Goal: Information Seeking & Learning: Learn about a topic

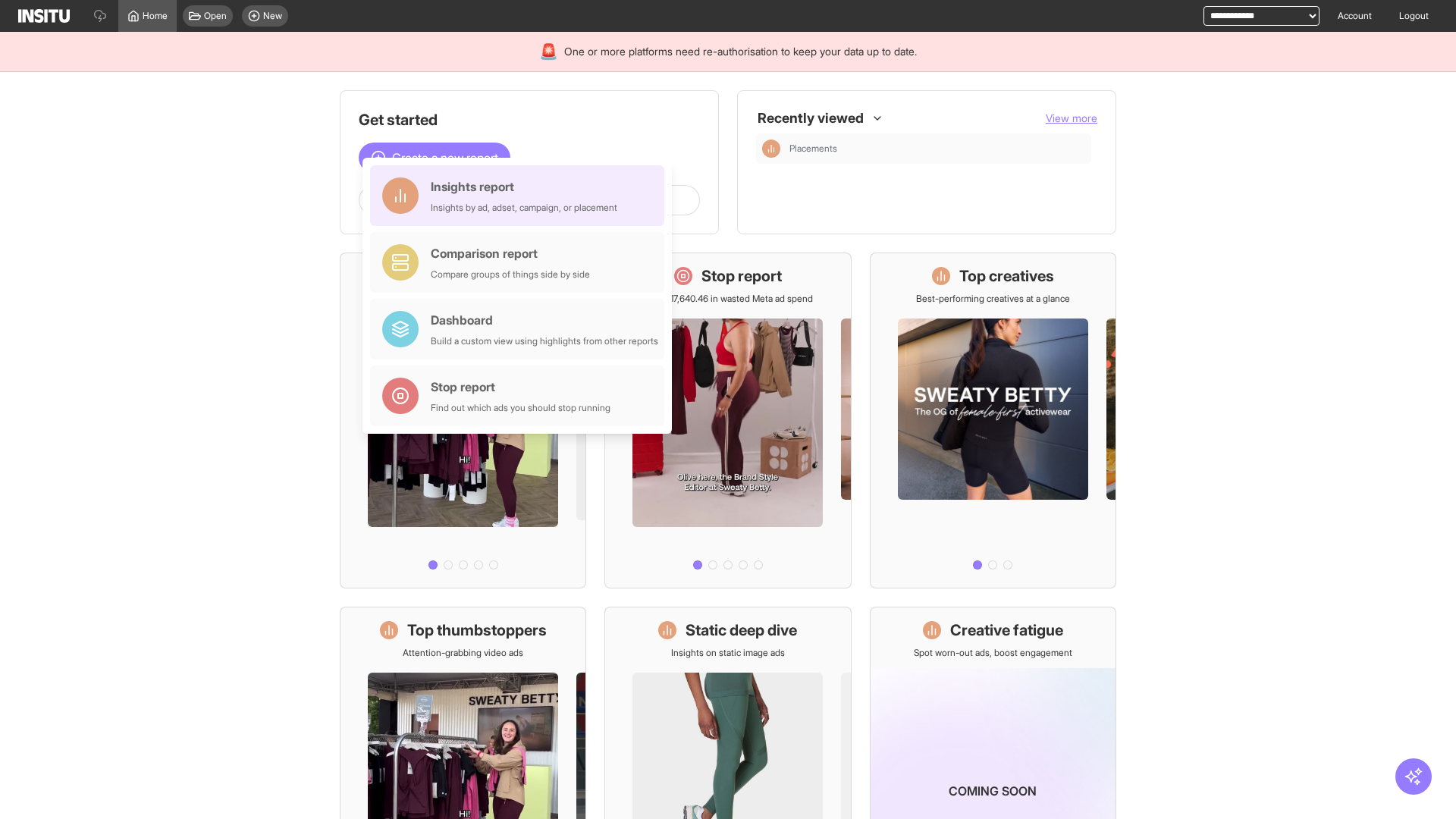
click at [521, 196] on div "Insights report Insights by ad, adset, campaign, or placement" at bounding box center [524, 196] width 187 height 37
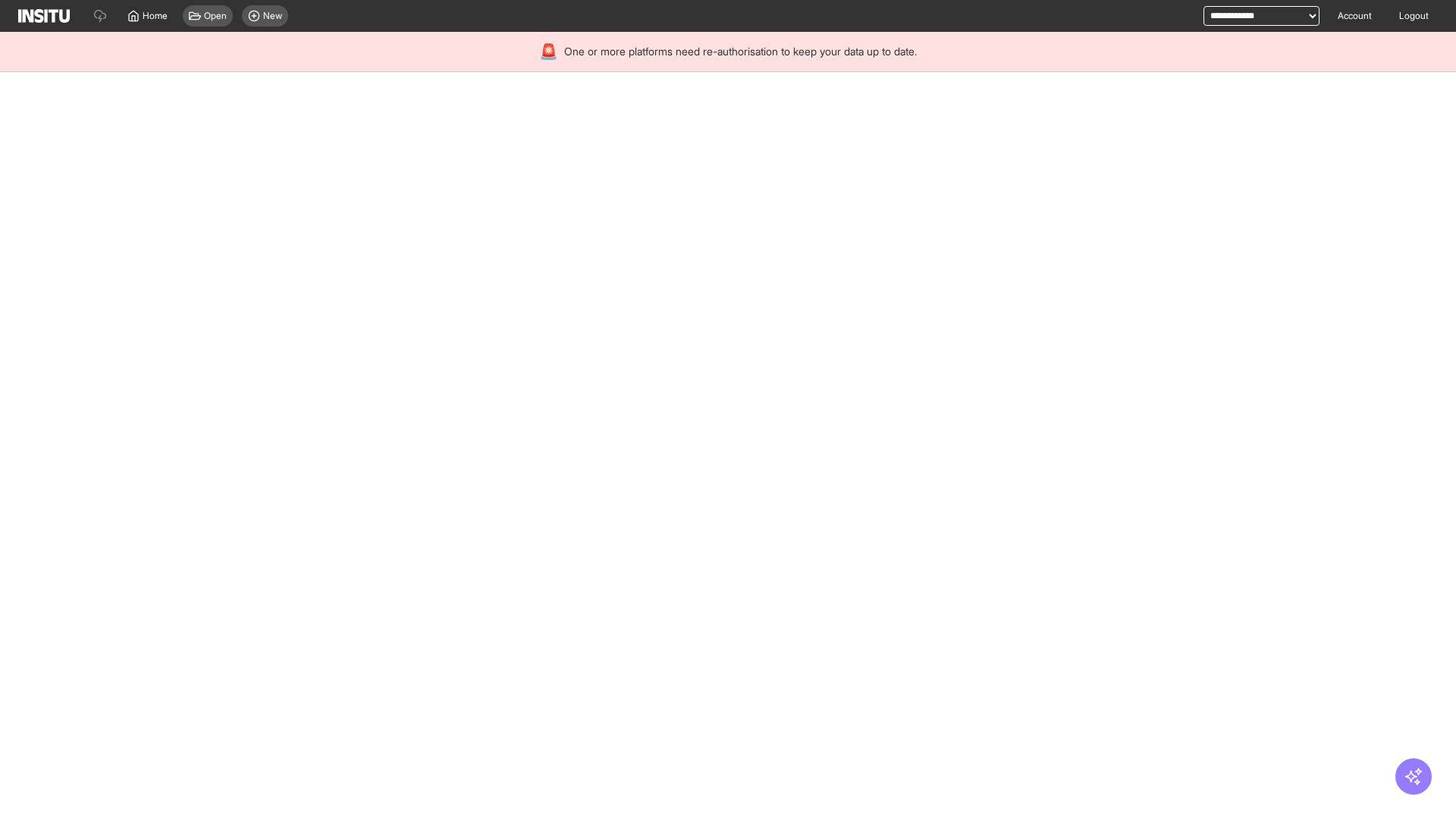
select select "**"
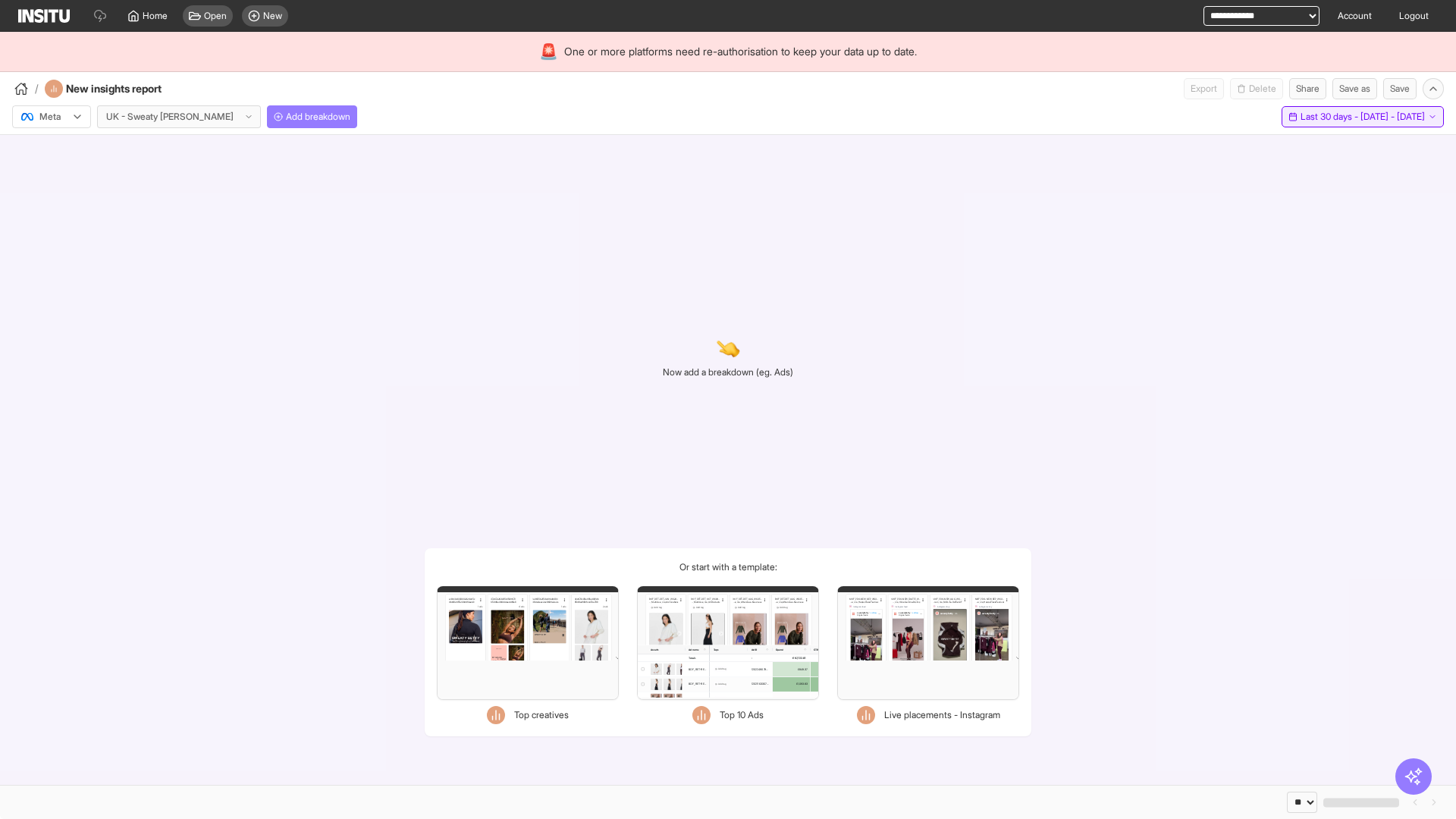
click at [1330, 117] on span "Last 30 days - [DATE] - [DATE]" at bounding box center [1363, 117] width 124 height 13
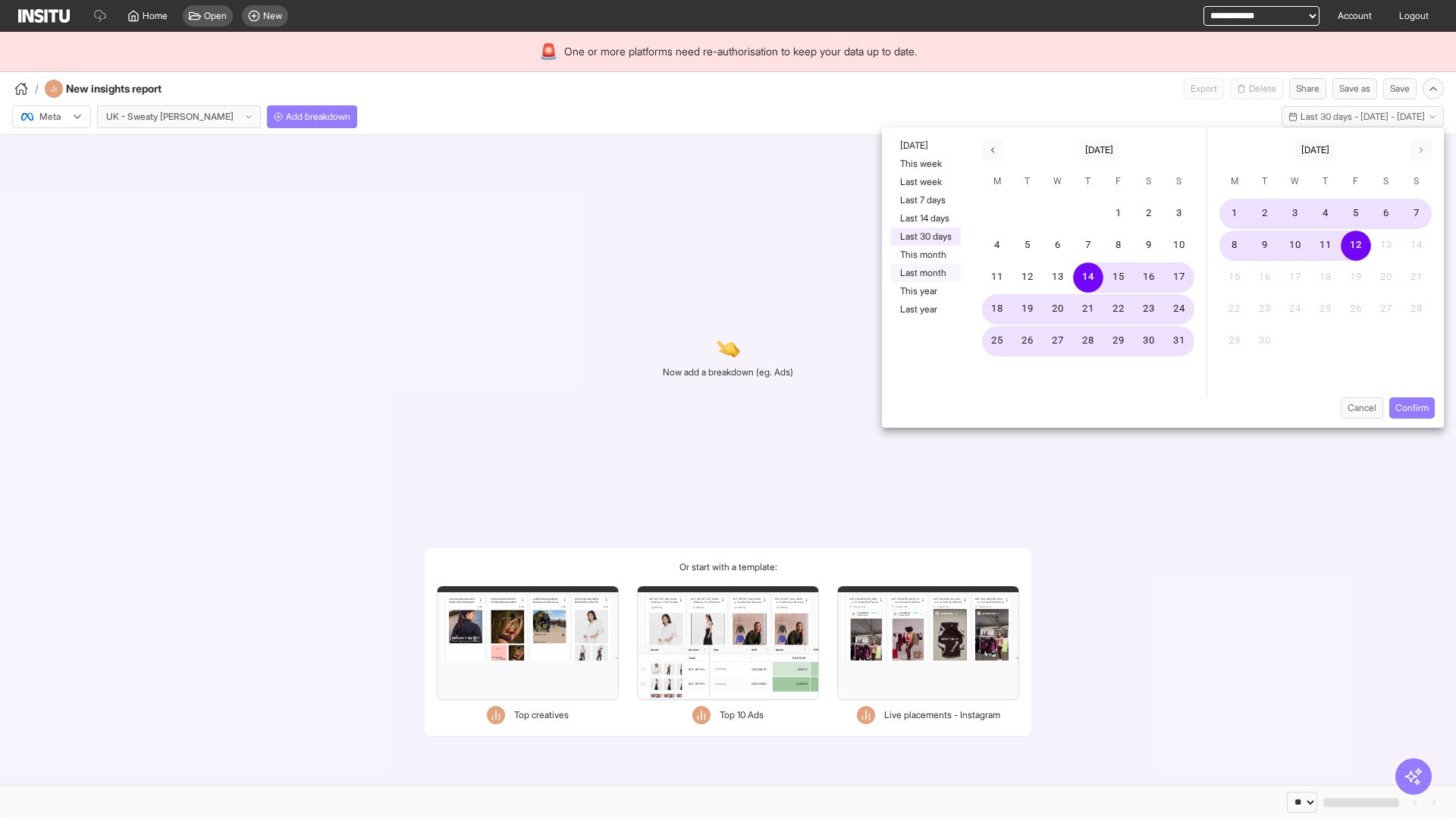
click at [924, 273] on button "Last month" at bounding box center [925, 273] width 69 height 18
